Goal: Information Seeking & Learning: Learn about a topic

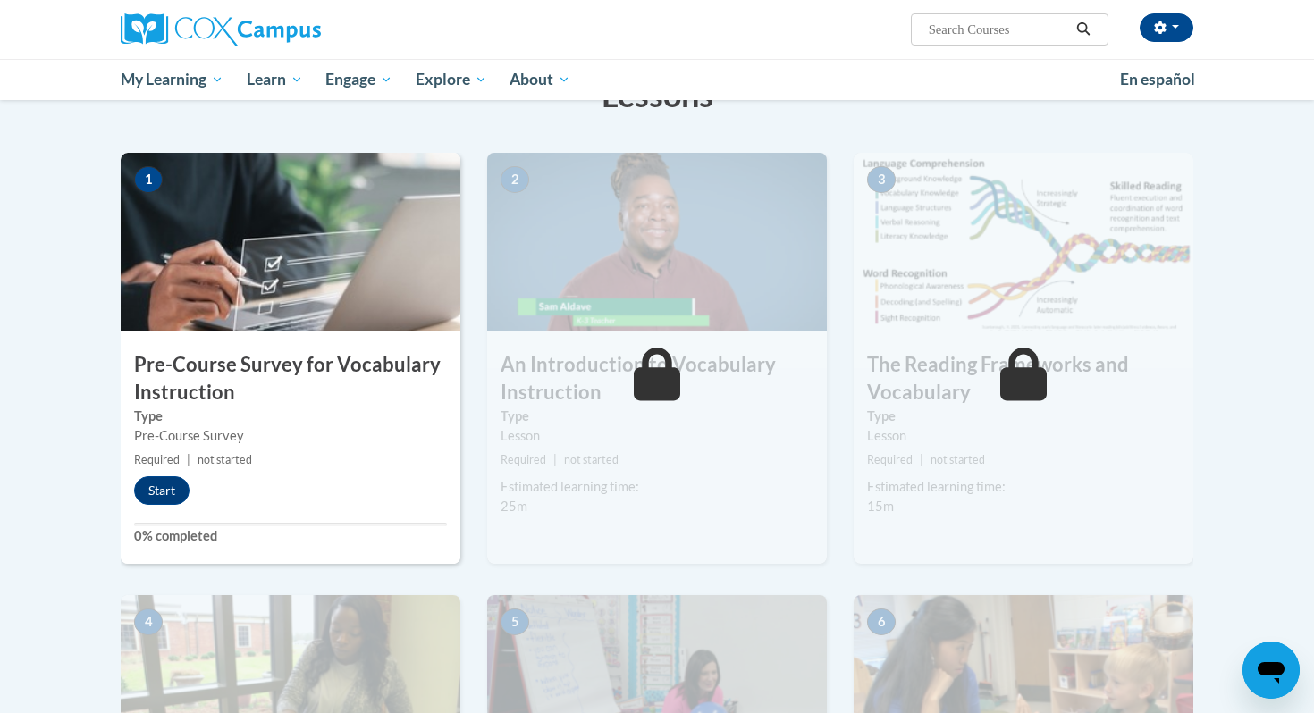
scroll to position [318, 0]
